Goal: Navigation & Orientation: Find specific page/section

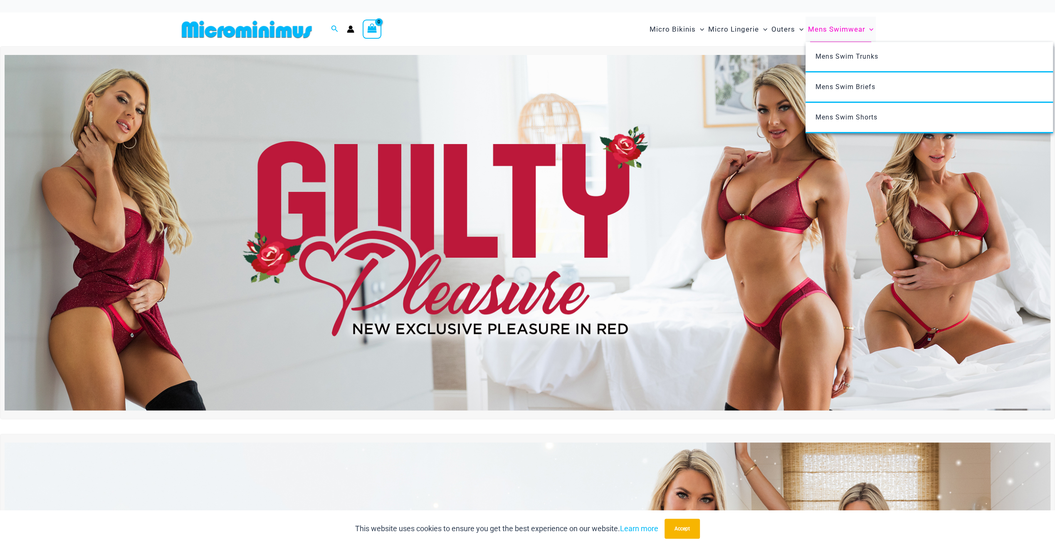
click at [861, 28] on span "Mens Swimwear" at bounding box center [836, 29] width 57 height 21
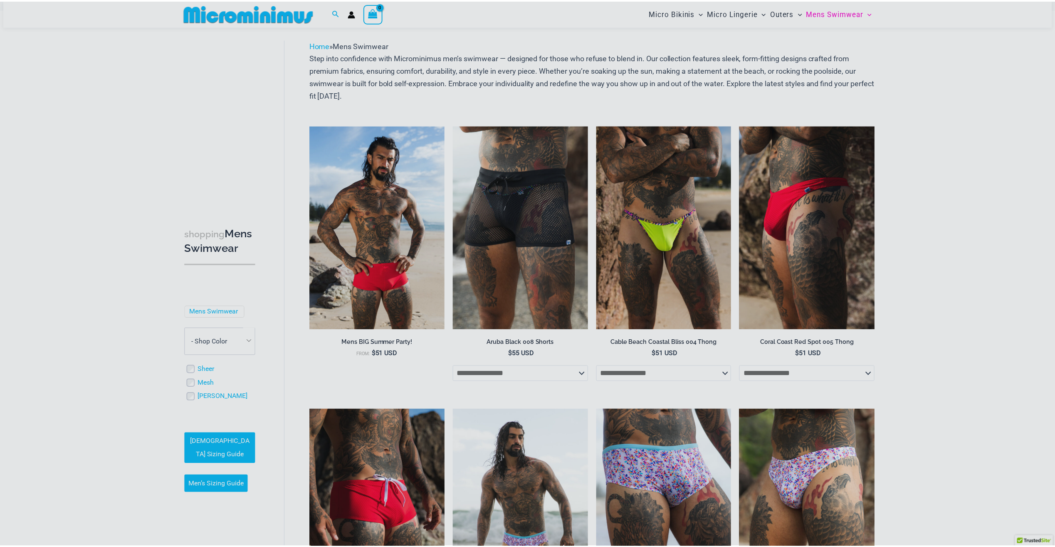
scroll to position [35, 0]
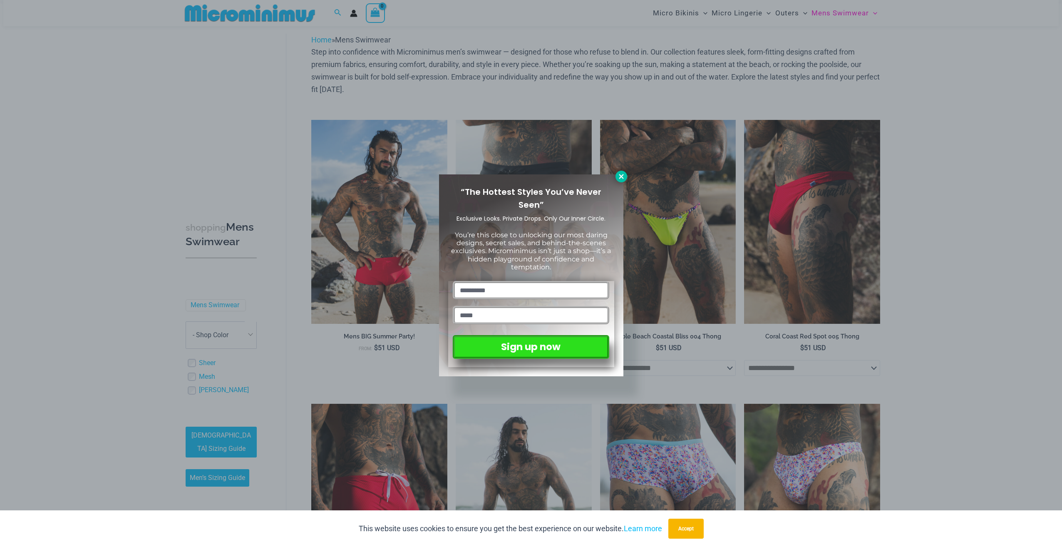
click at [621, 176] on icon at bounding box center [621, 176] width 5 height 5
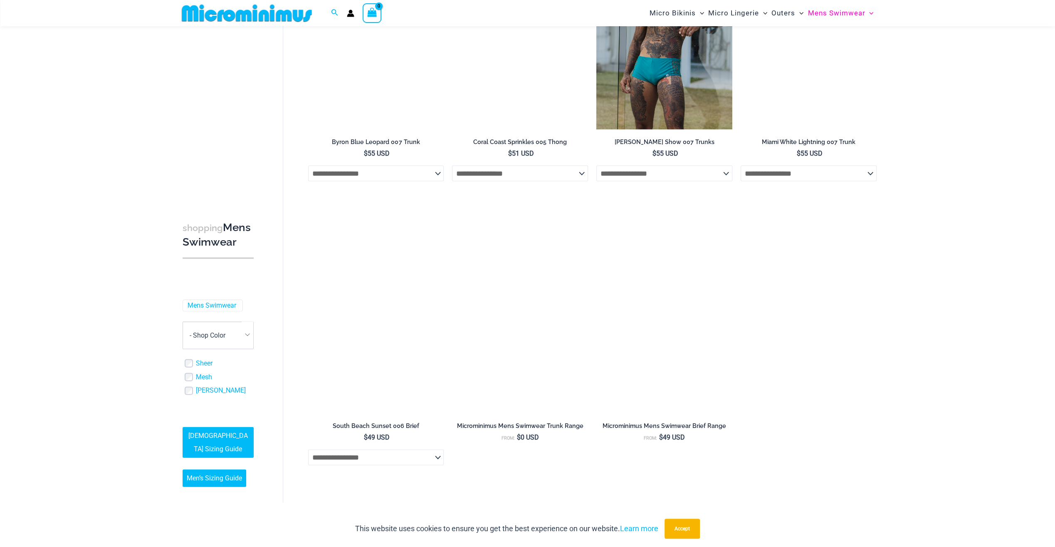
scroll to position [1822, 0]
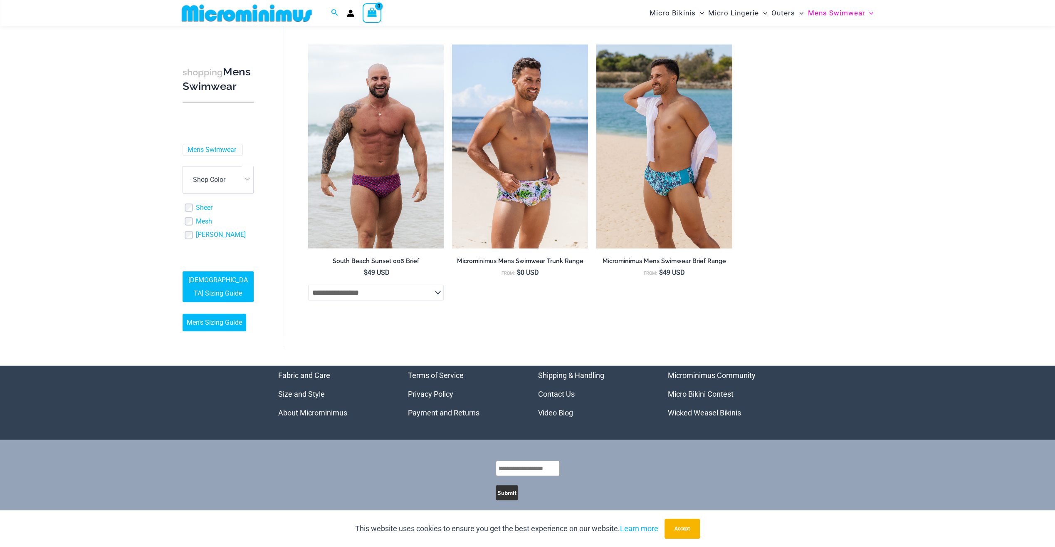
click at [723, 408] on link "Wicked Weasel Bikinis" at bounding box center [704, 412] width 73 height 9
